Goal: Task Accomplishment & Management: Complete application form

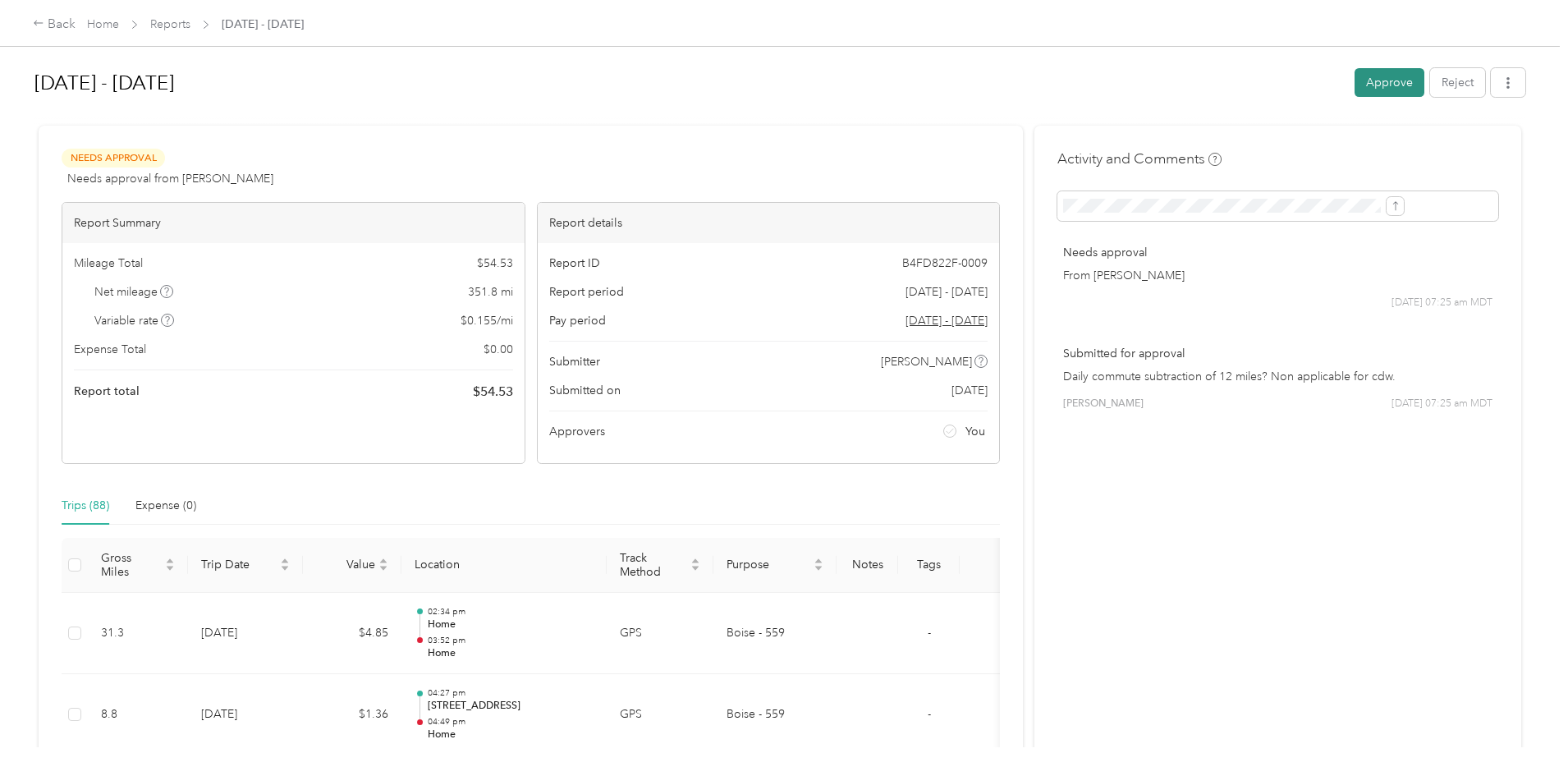
click at [1354, 76] on button "Approve" at bounding box center [1389, 82] width 70 height 29
click at [1354, 88] on button "Approve" at bounding box center [1389, 82] width 70 height 29
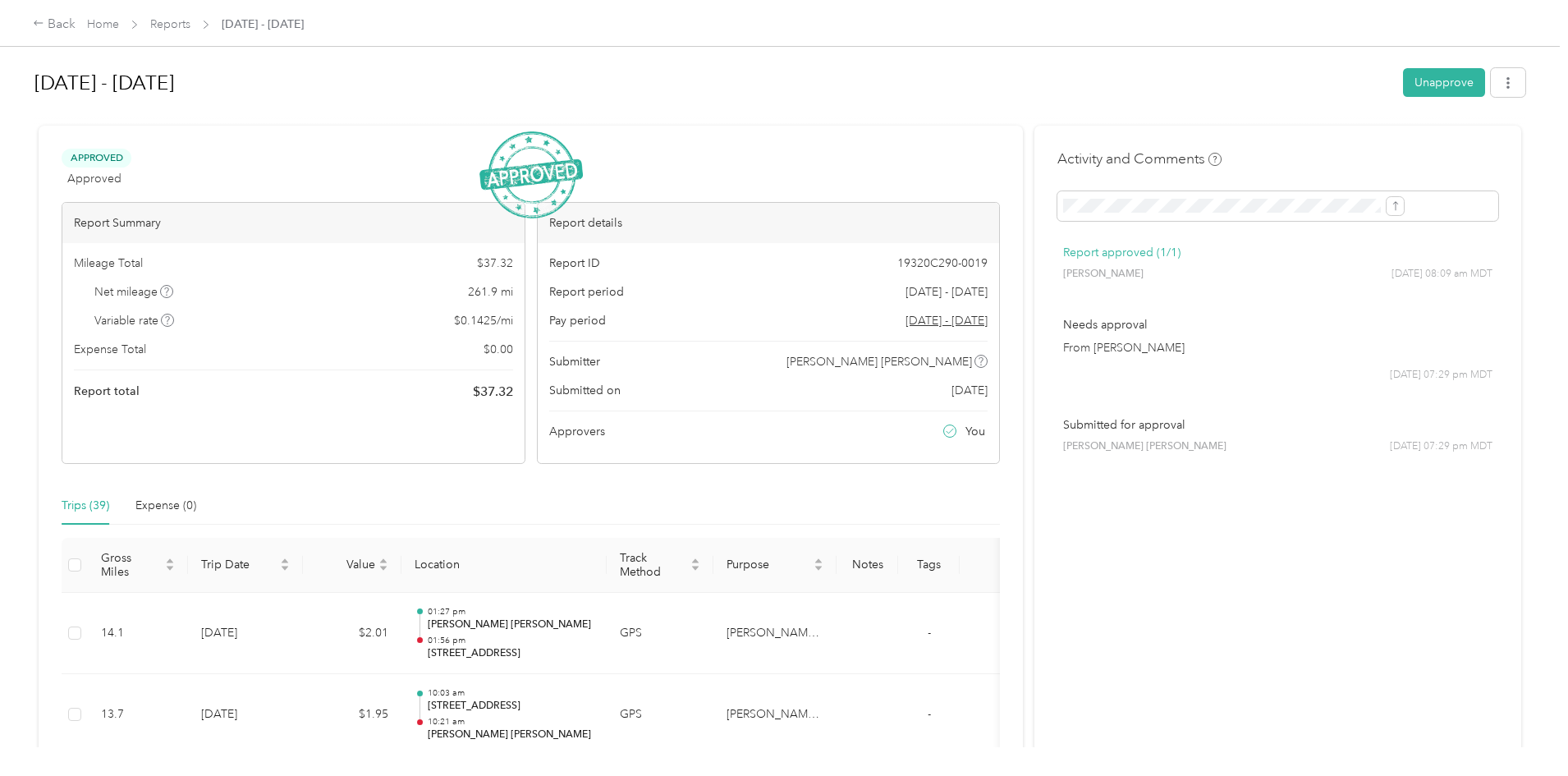
drag, startPoint x: 832, startPoint y: 561, endPoint x: 1511, endPoint y: 815, distance: 725.0
drag, startPoint x: 1511, startPoint y: 815, endPoint x: 807, endPoint y: 90, distance: 1010.6
click at [807, 90] on h1 "[DATE] - [DATE]" at bounding box center [713, 83] width 1357 height 40
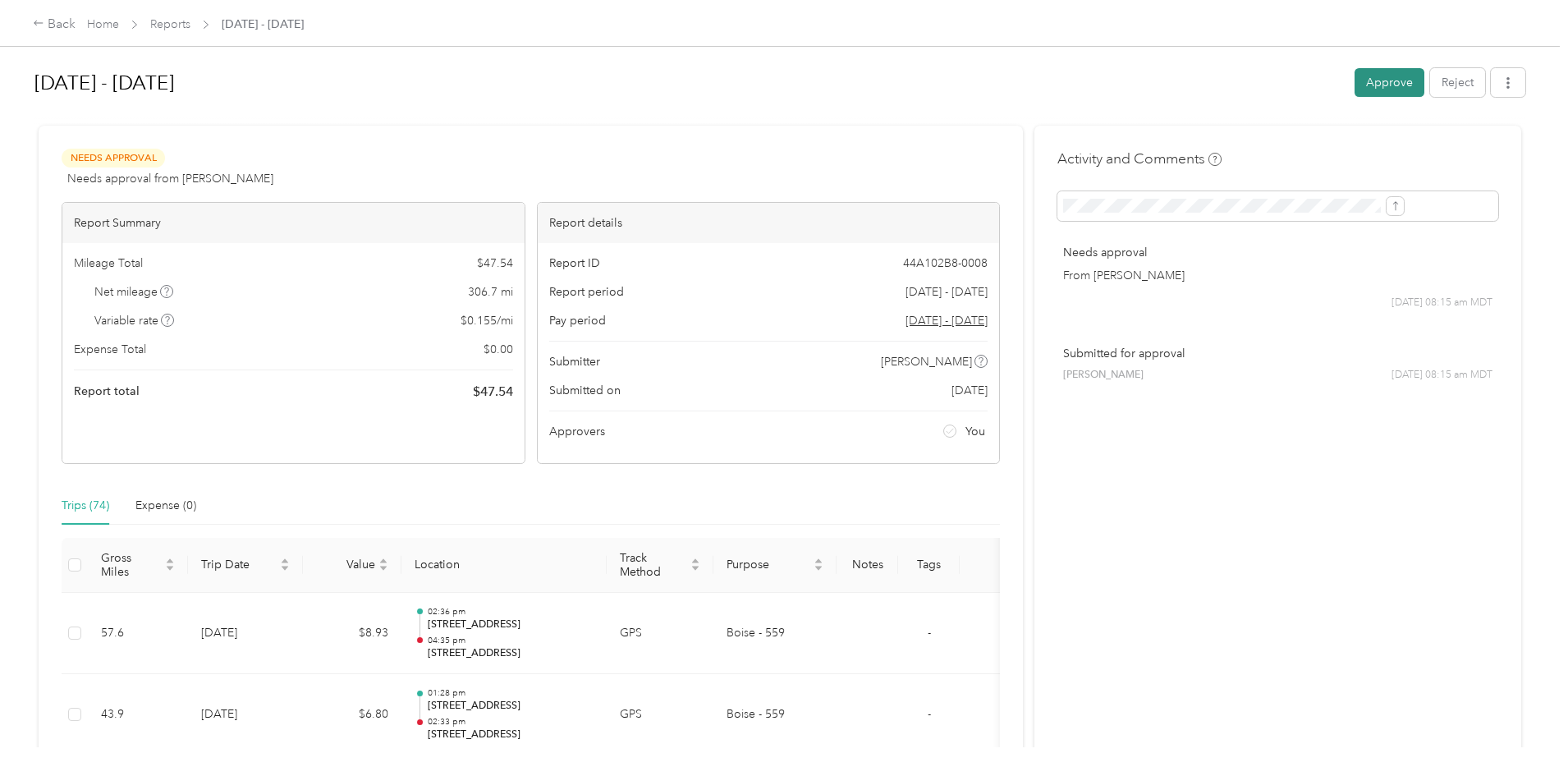
click at [1354, 82] on button "Approve" at bounding box center [1389, 82] width 70 height 29
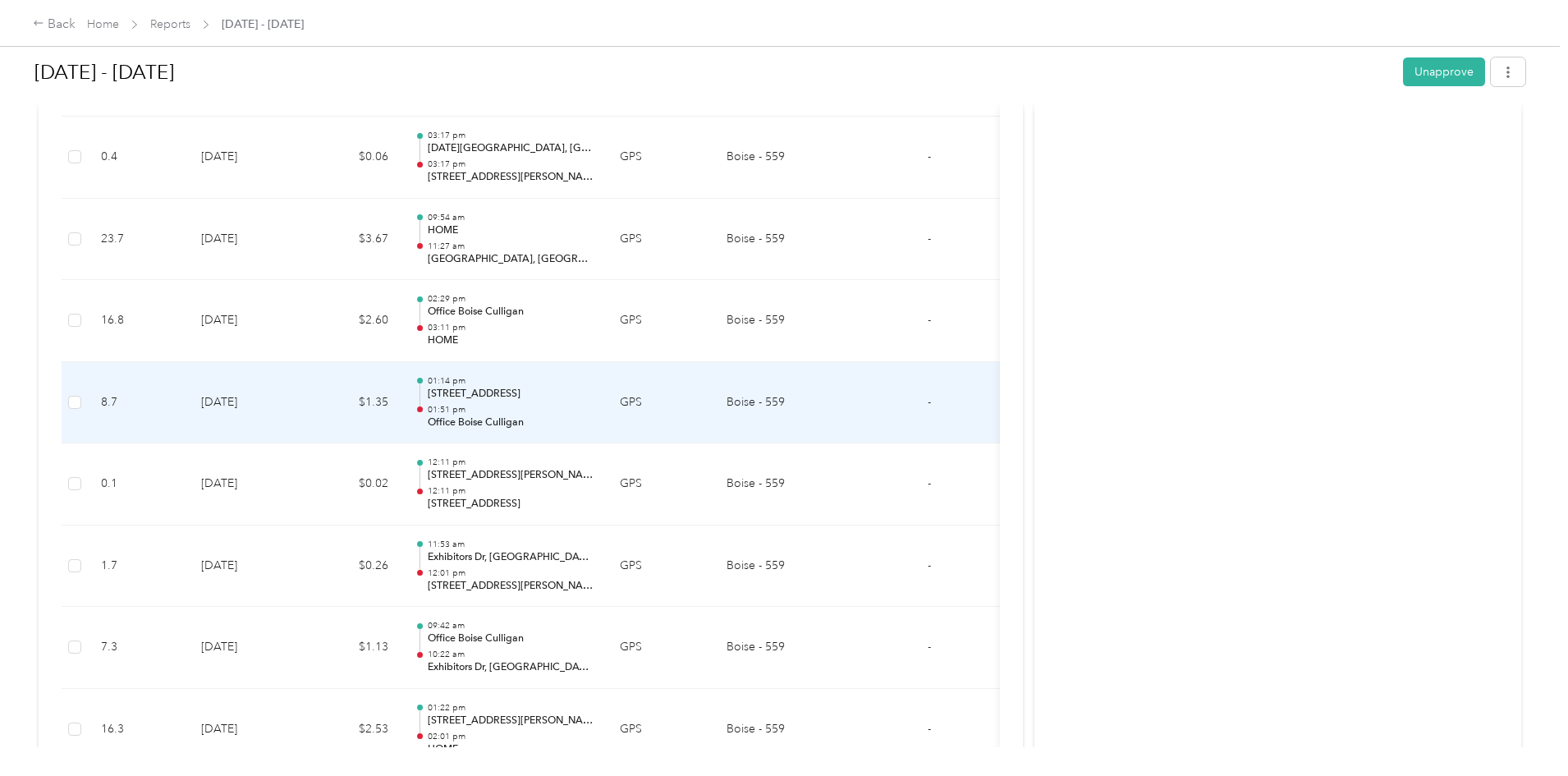
scroll to position [3530, 0]
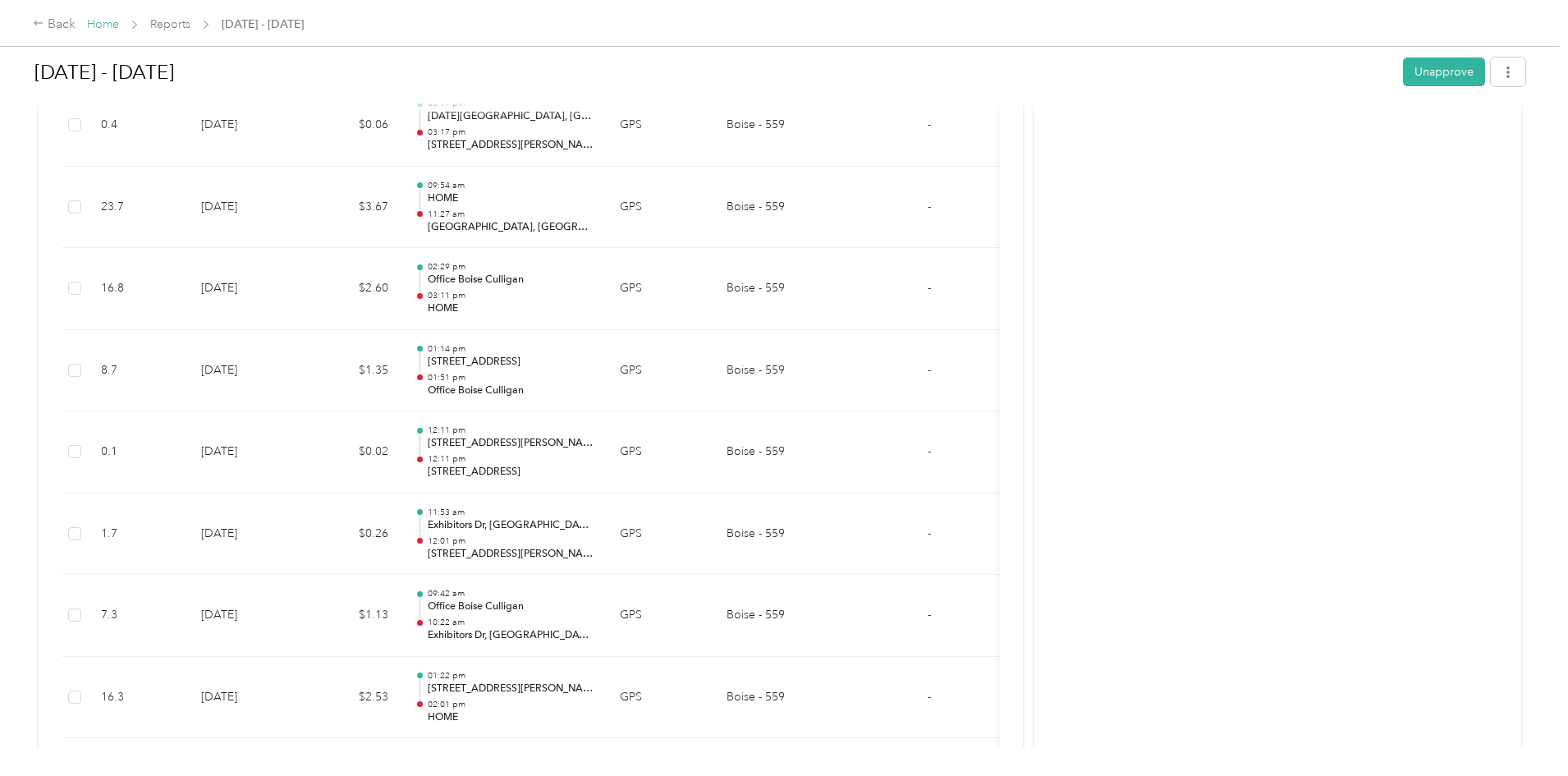
click at [119, 26] on link "Home" at bounding box center [103, 24] width 32 height 14
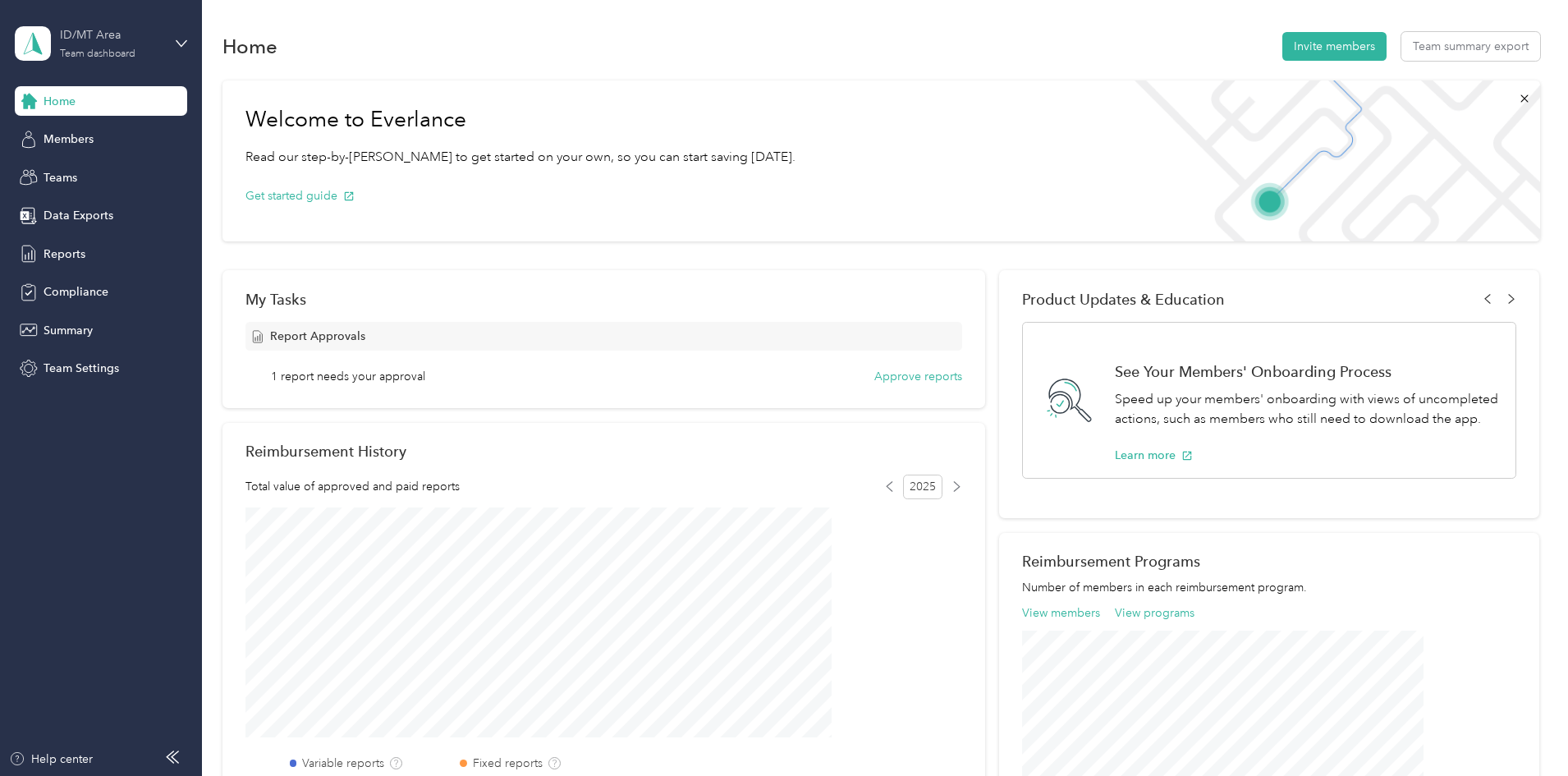
click at [137, 50] on div "ID/MT Area Team dashboard" at bounding box center [112, 43] width 103 height 33
click at [102, 172] on div "Personal dashboard" at bounding box center [81, 171] width 104 height 17
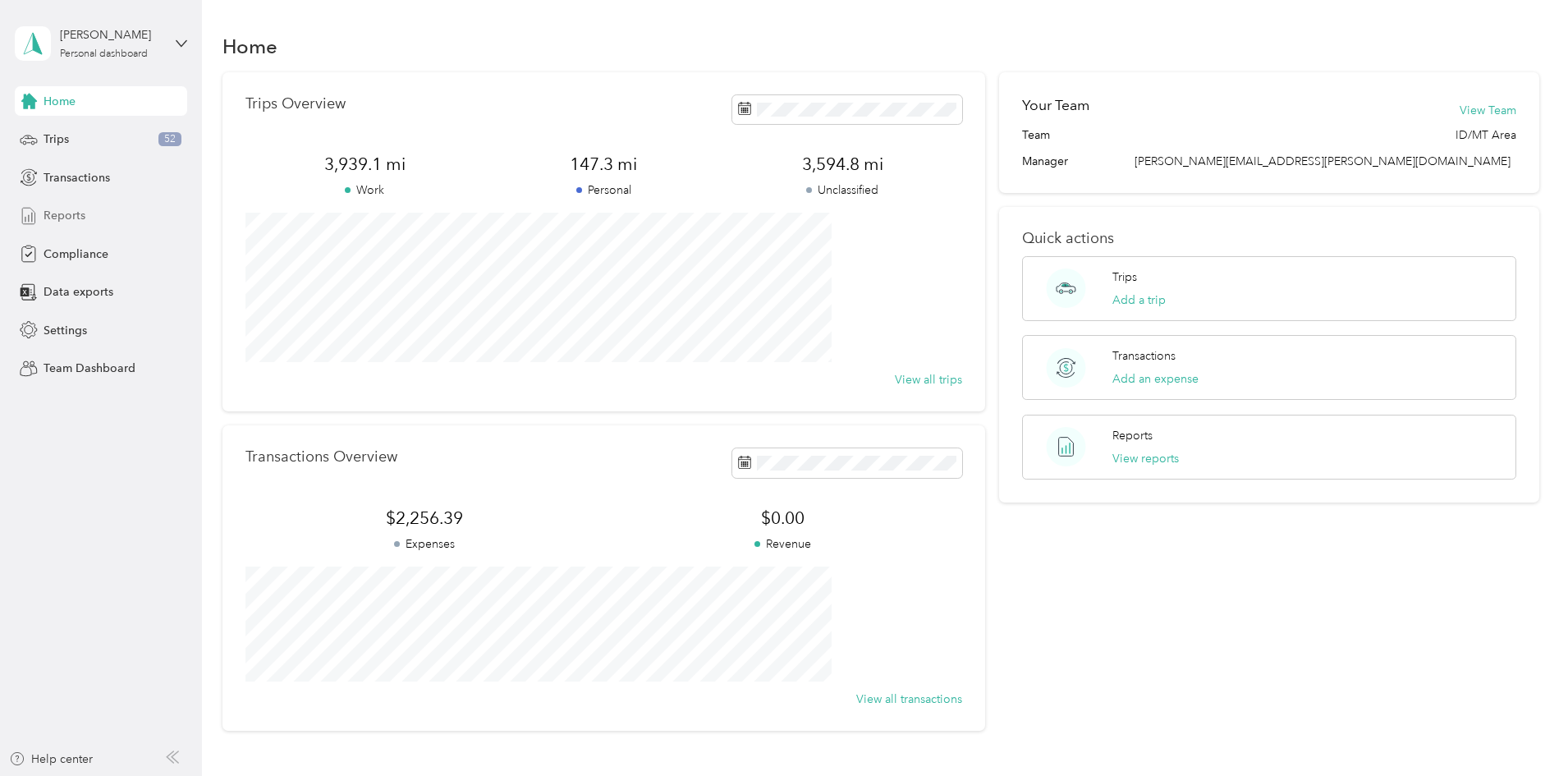
click at [73, 210] on span "Reports" at bounding box center [64, 215] width 42 height 17
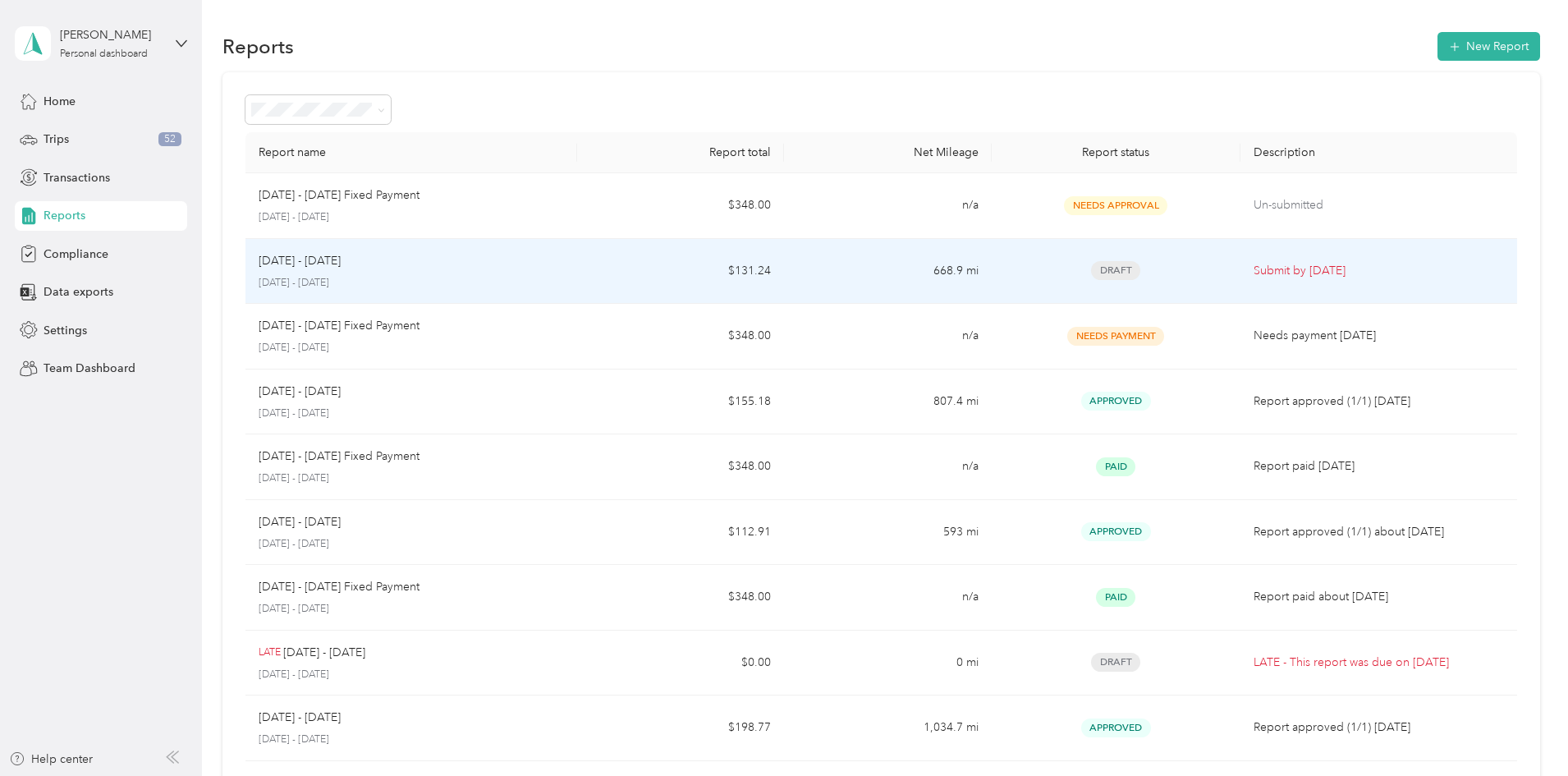
click at [992, 283] on td "Draft" at bounding box center [1116, 272] width 249 height 65
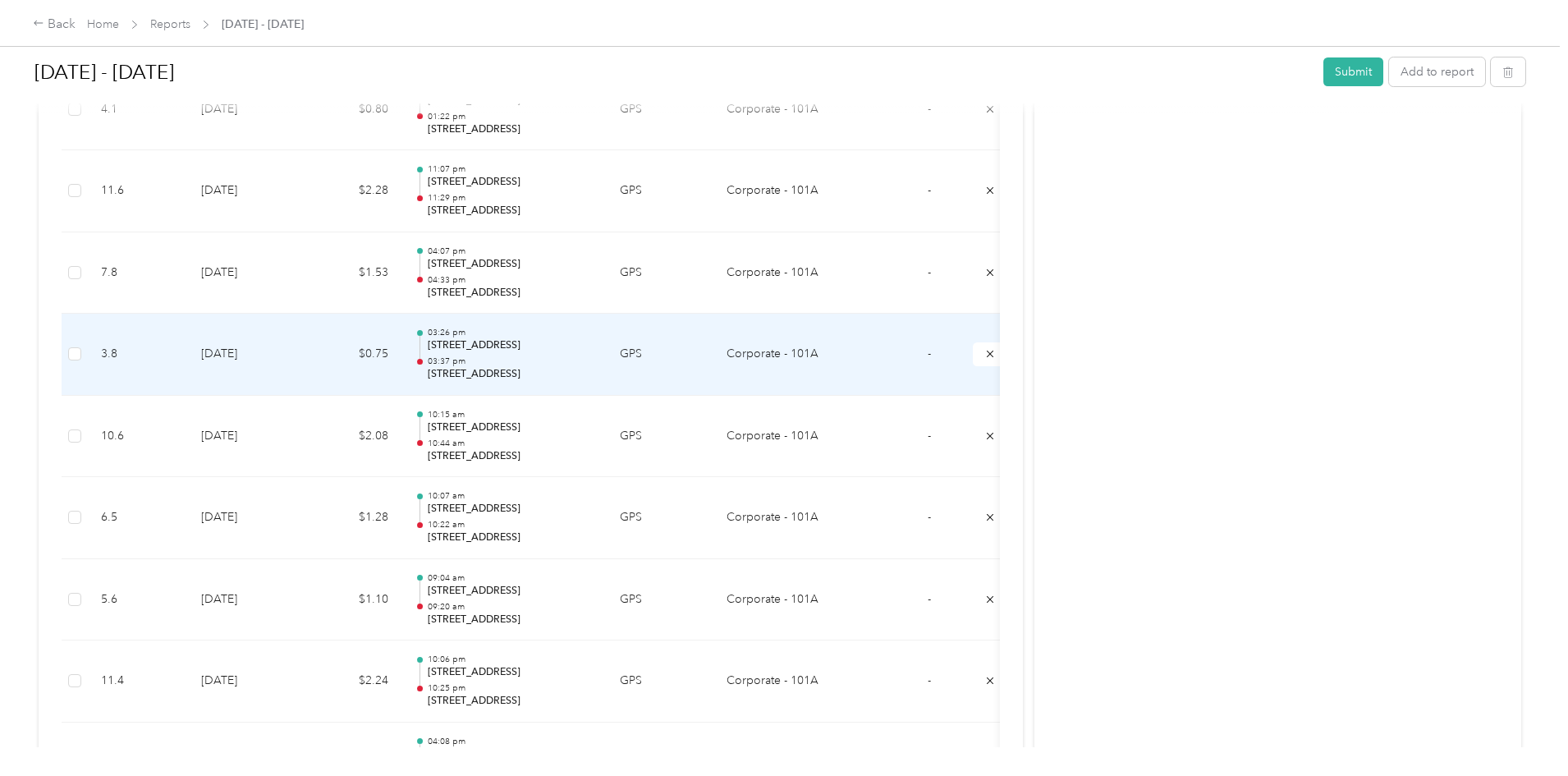
scroll to position [1560, 0]
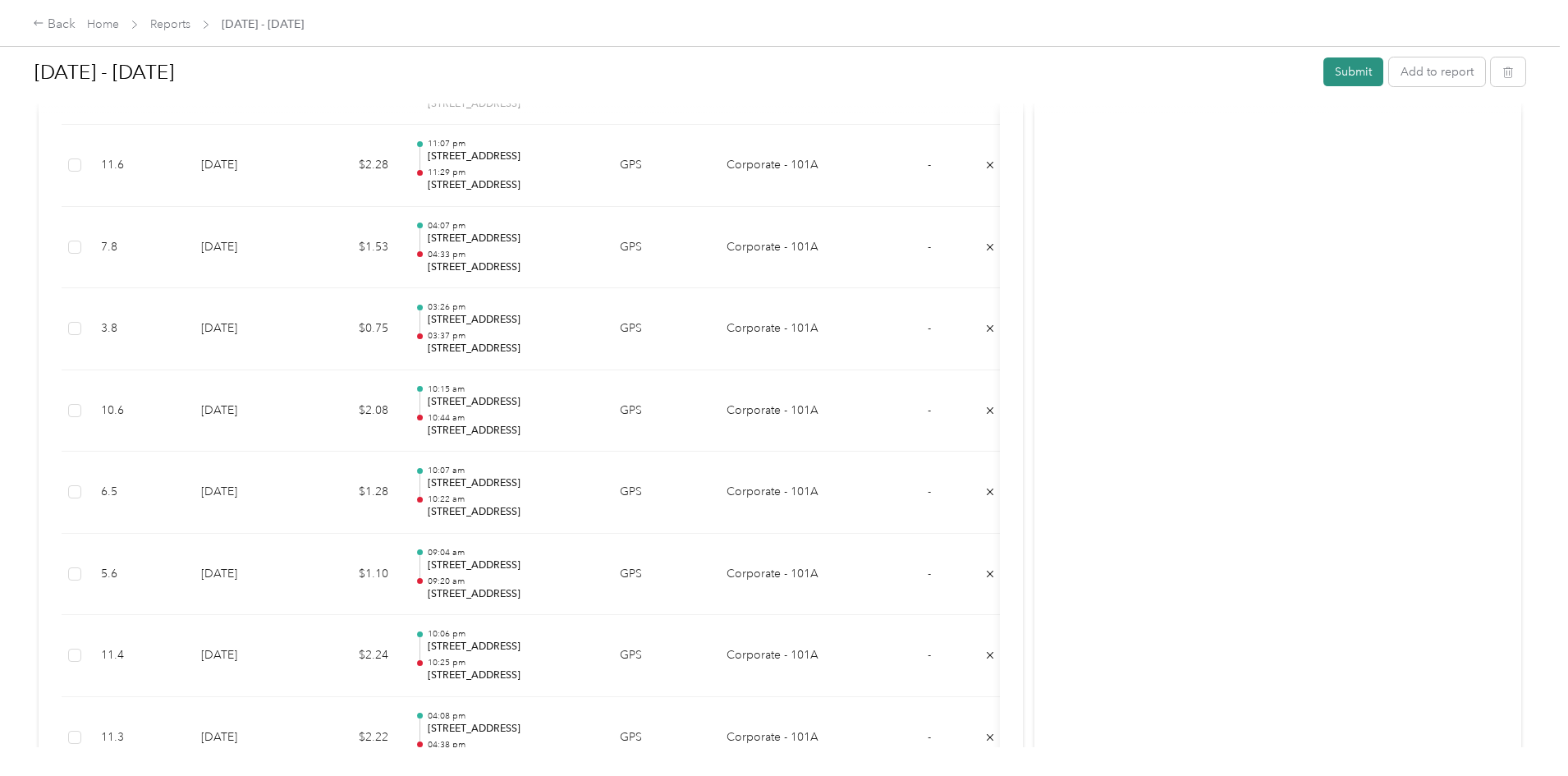
click at [1324, 70] on button "Submit" at bounding box center [1353, 71] width 60 height 29
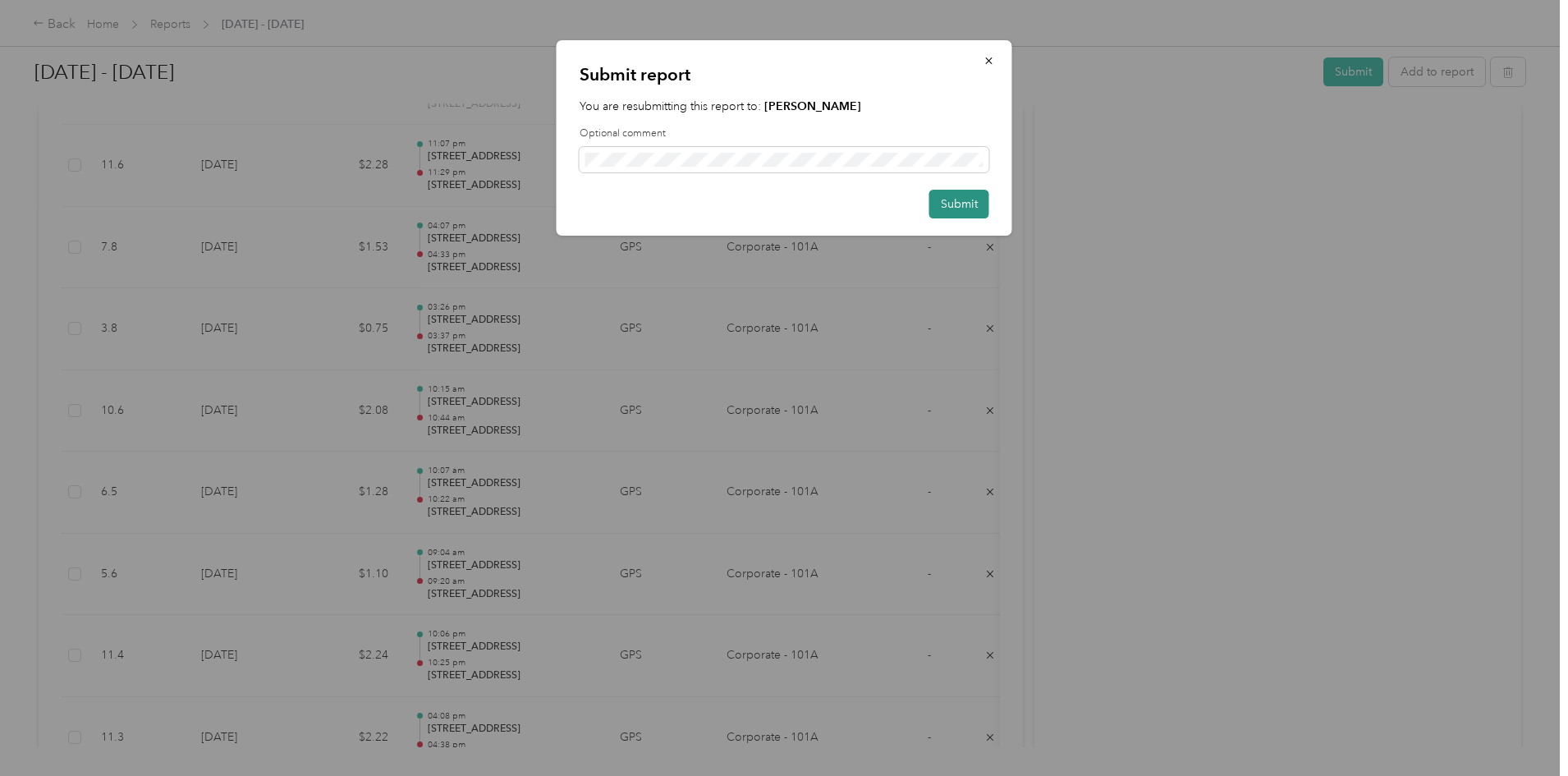
click at [953, 201] on button "Submit" at bounding box center [959, 204] width 60 height 29
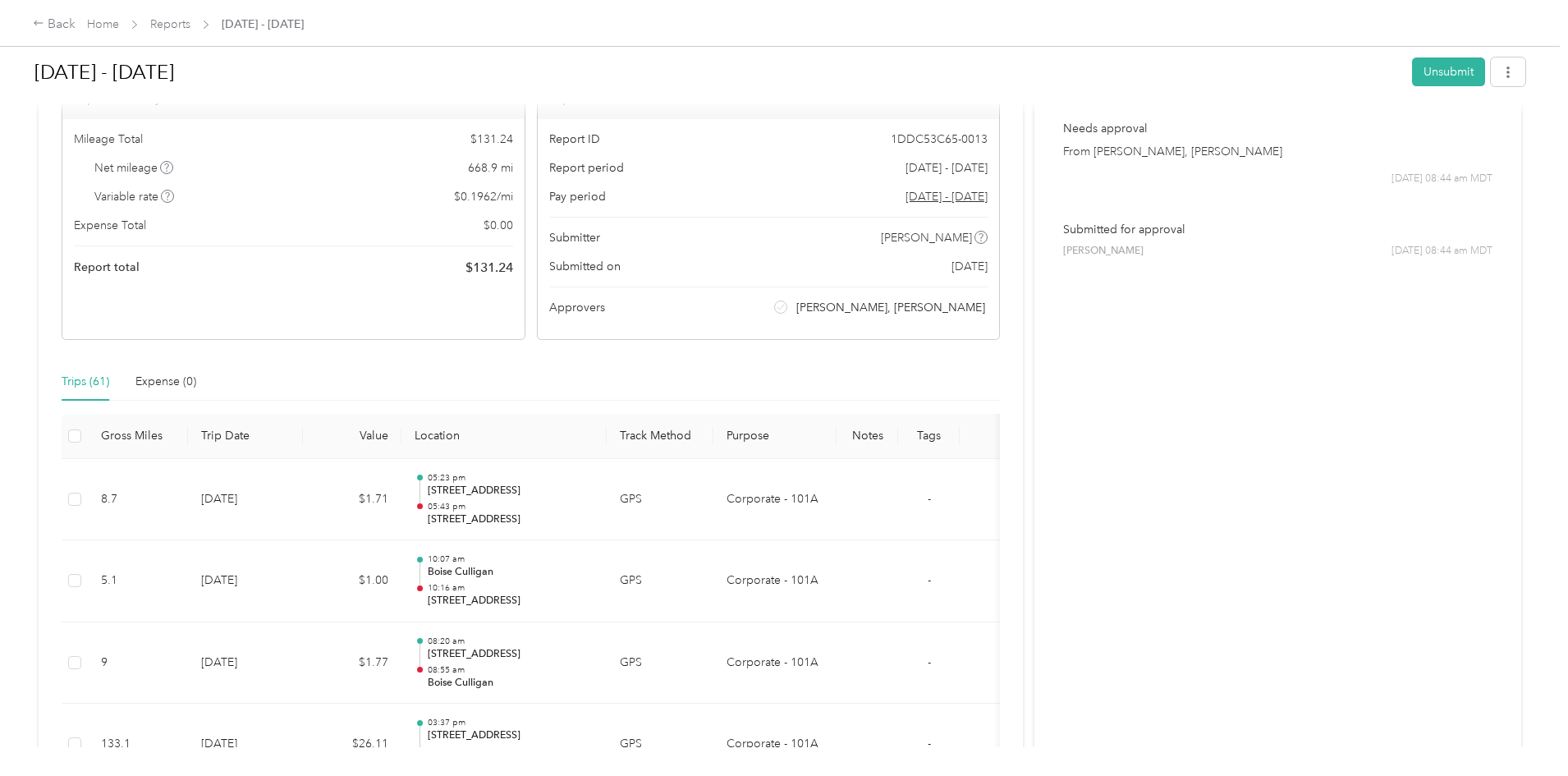
scroll to position [0, 0]
